Goal: Find specific page/section: Find specific page/section

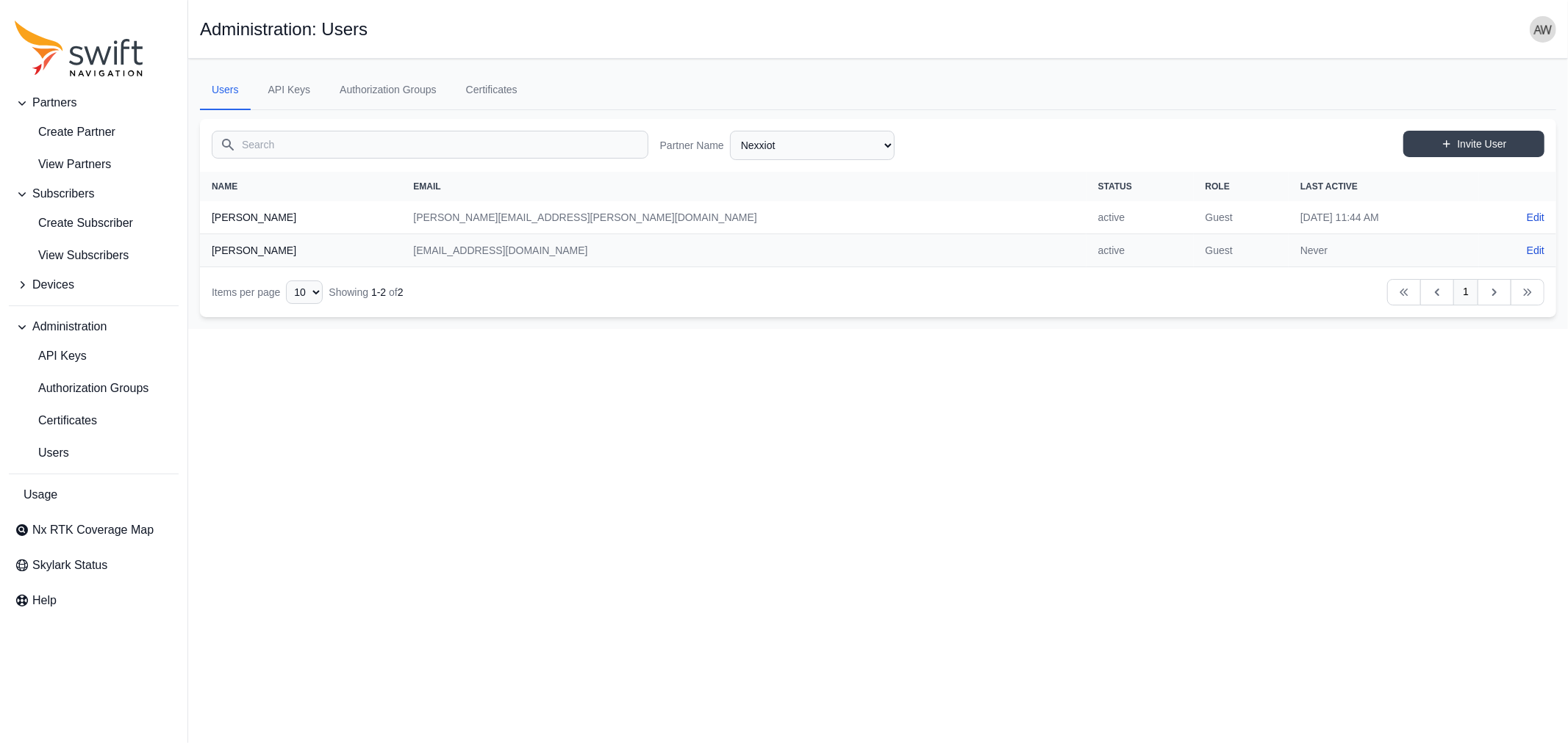
click at [794, 145] on select "AlpsAlpine Asensing Bad Elf Bench Mark Equipment & Supplies Inc. Benchmark Tool…" at bounding box center [812, 145] width 165 height 29
click at [730, 131] on select "AlpsAlpine Asensing Bad Elf Bench Mark Equipment & Supplies Inc. Benchmark Tool…" at bounding box center [812, 145] width 165 height 29
click at [790, 149] on select "AlpsAlpine Asensing Bad Elf Bench Mark Equipment & Supplies Inc. Benchmark Tool…" at bounding box center [812, 145] width 165 height 29
click at [730, 131] on select "AlpsAlpine Asensing Bad Elf Bench Mark Equipment & Supplies Inc. Benchmark Tool…" at bounding box center [812, 145] width 165 height 29
select select "1424c920-19b5-4561-9798-8cd7c9a5a77c"
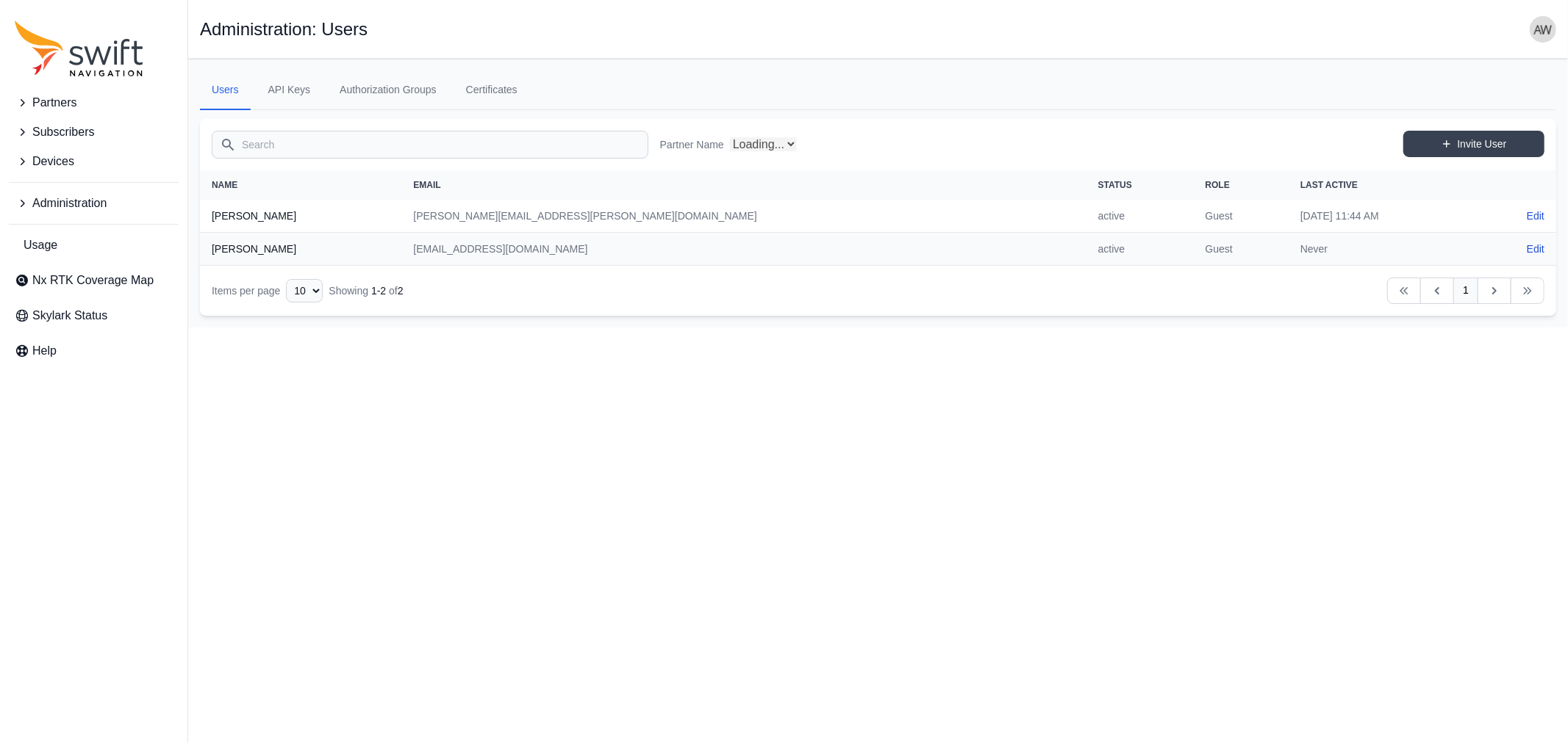
select select "1424c920-19b5-4561-9798-8cd7c9a5a77c"
